Goal: Task Accomplishment & Management: Complete application form

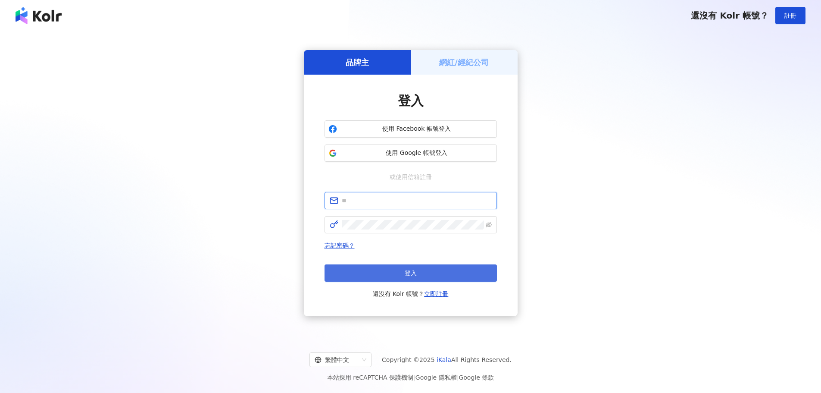
type input "**********"
click at [407, 268] on button "登入" at bounding box center [411, 272] width 172 height 17
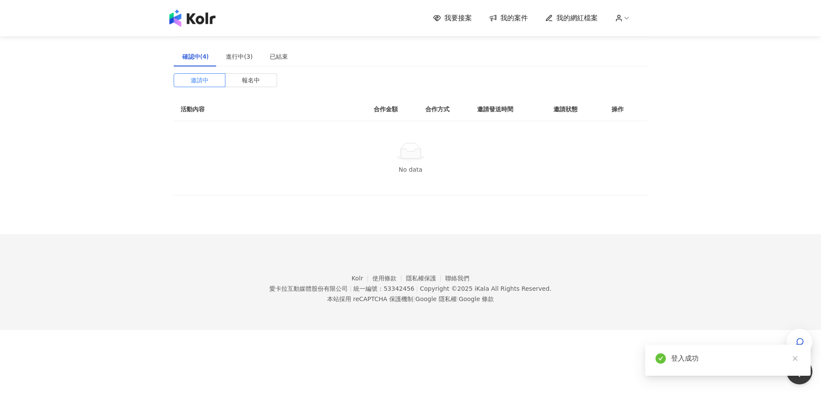
click at [456, 16] on span "我要接案" at bounding box center [458, 17] width 28 height 9
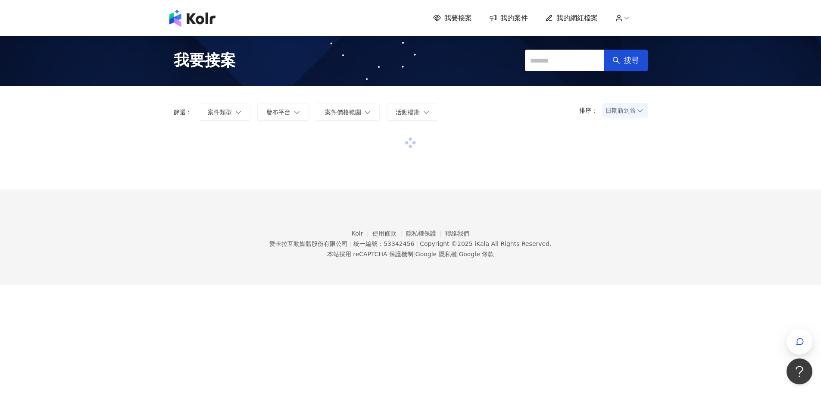
click at [462, 18] on span "我要接案" at bounding box center [458, 17] width 28 height 9
